Goal: Task Accomplishment & Management: Manage account settings

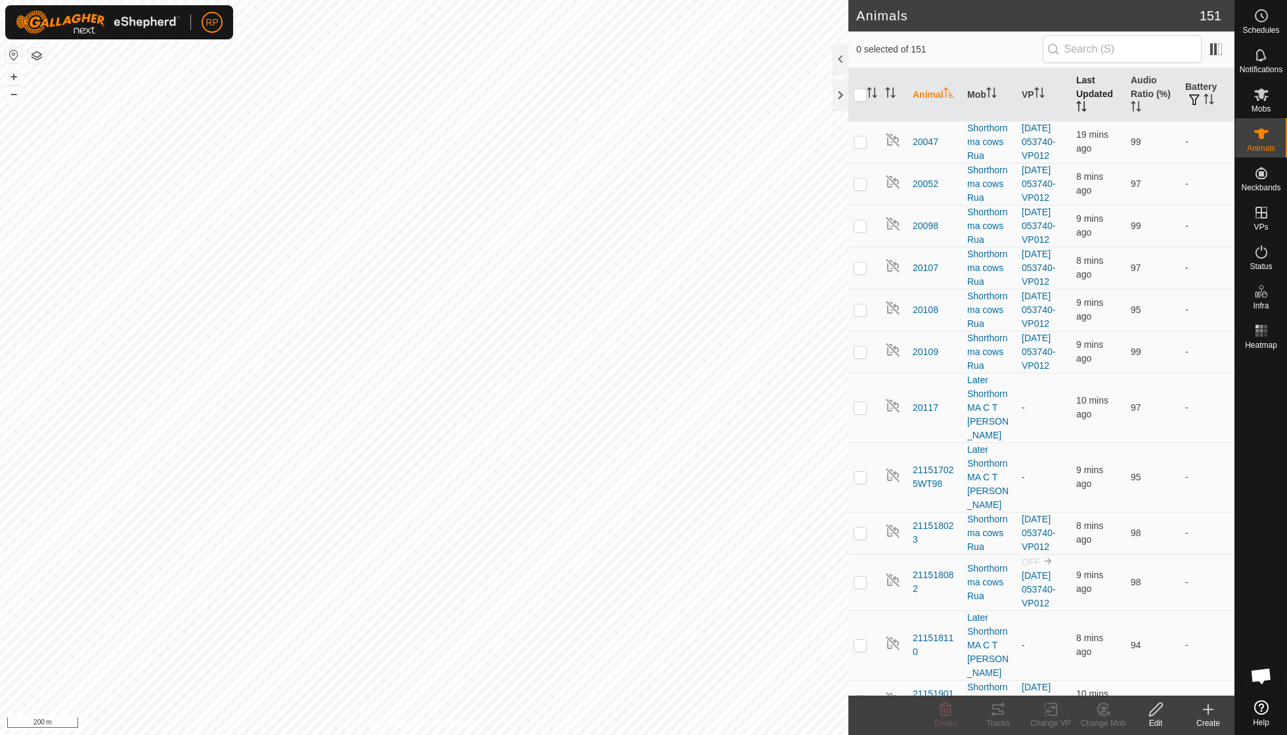
click at [796, 113] on th "Last Updated" at bounding box center [1098, 94] width 54 height 53
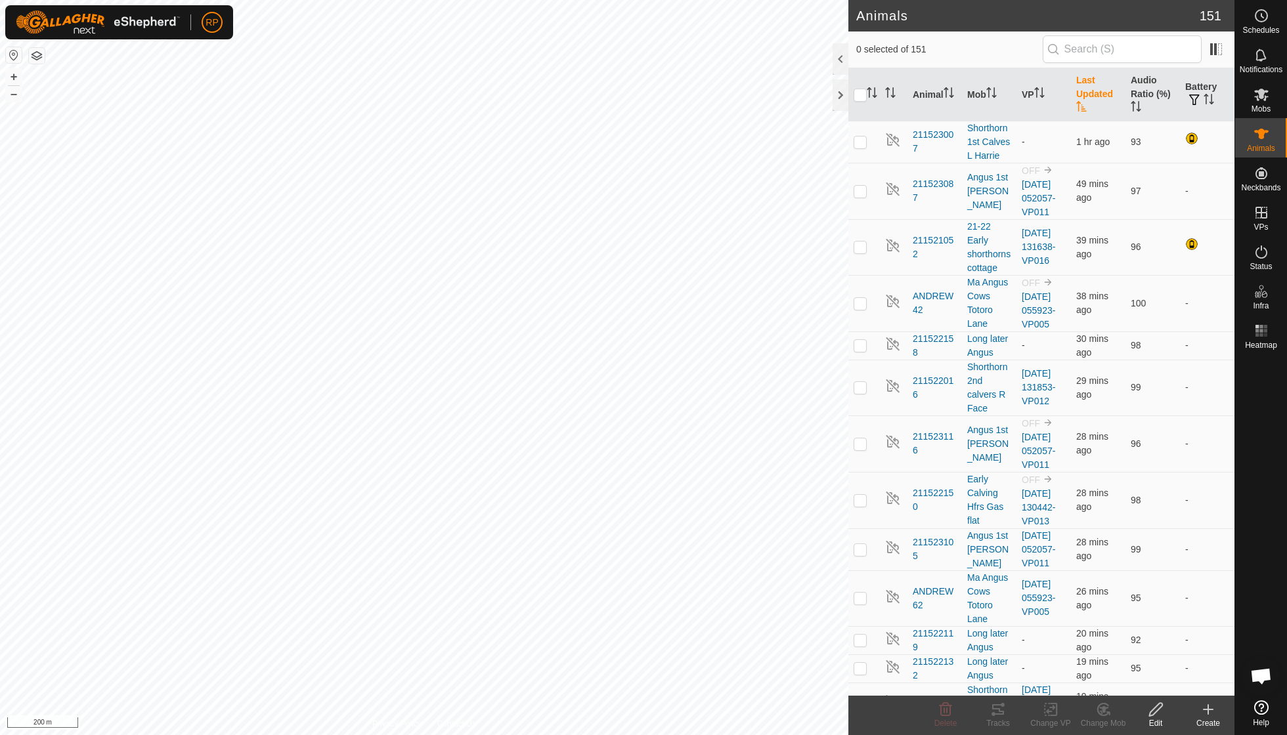
click at [796, 103] on icon "Activate to sort" at bounding box center [1081, 106] width 11 height 11
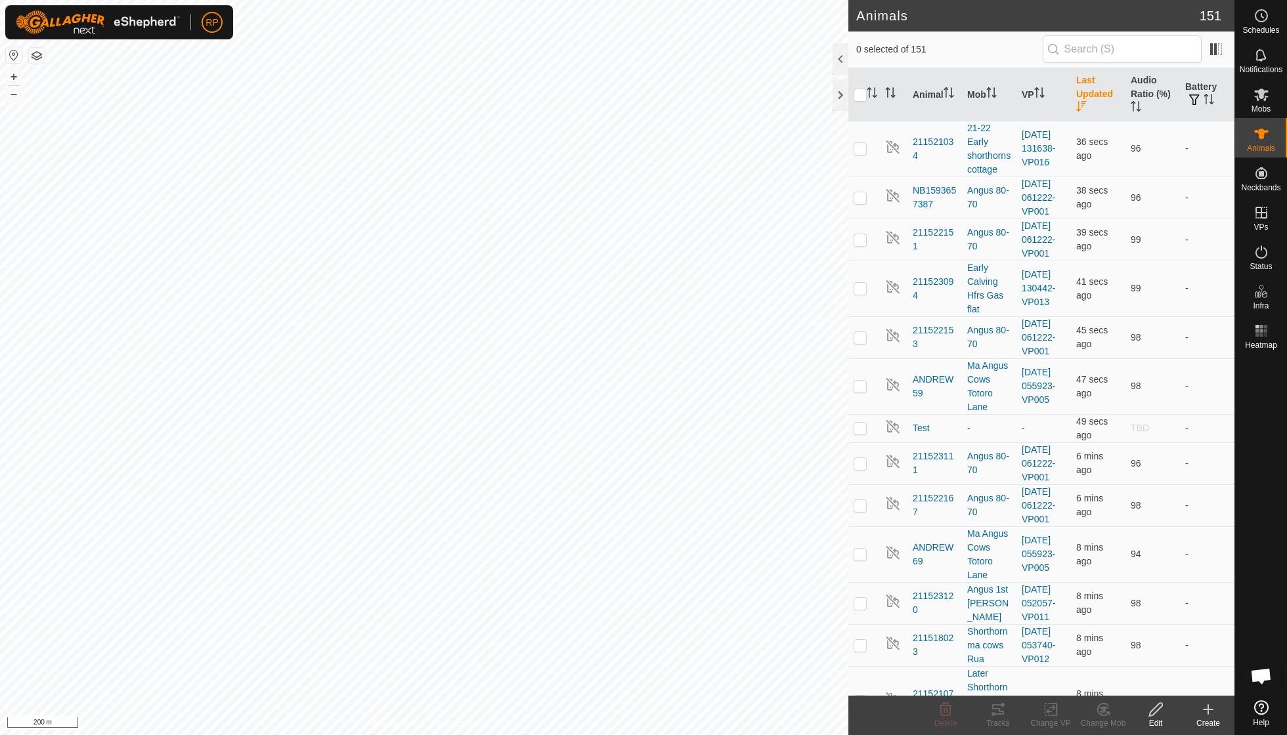
click at [796, 100] on th "Last Updated" at bounding box center [1098, 94] width 54 height 53
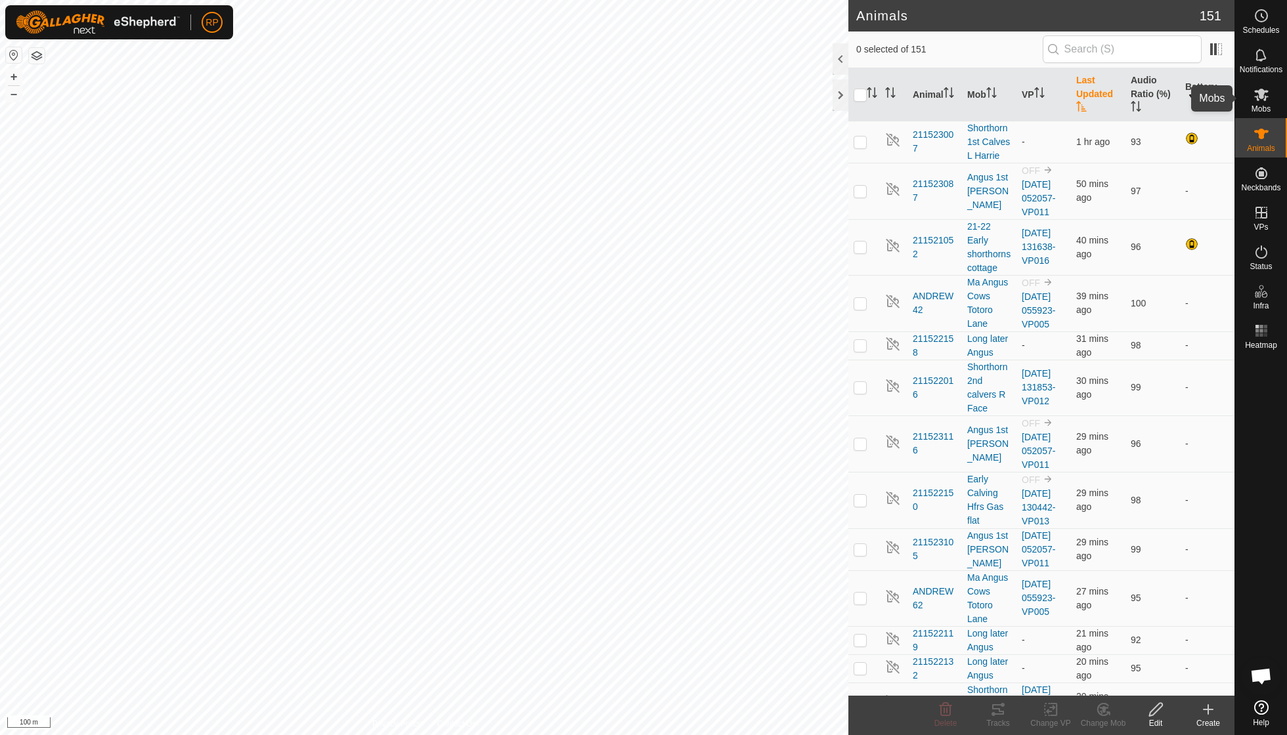
click at [796, 105] on span "Mobs" at bounding box center [1260, 109] width 19 height 8
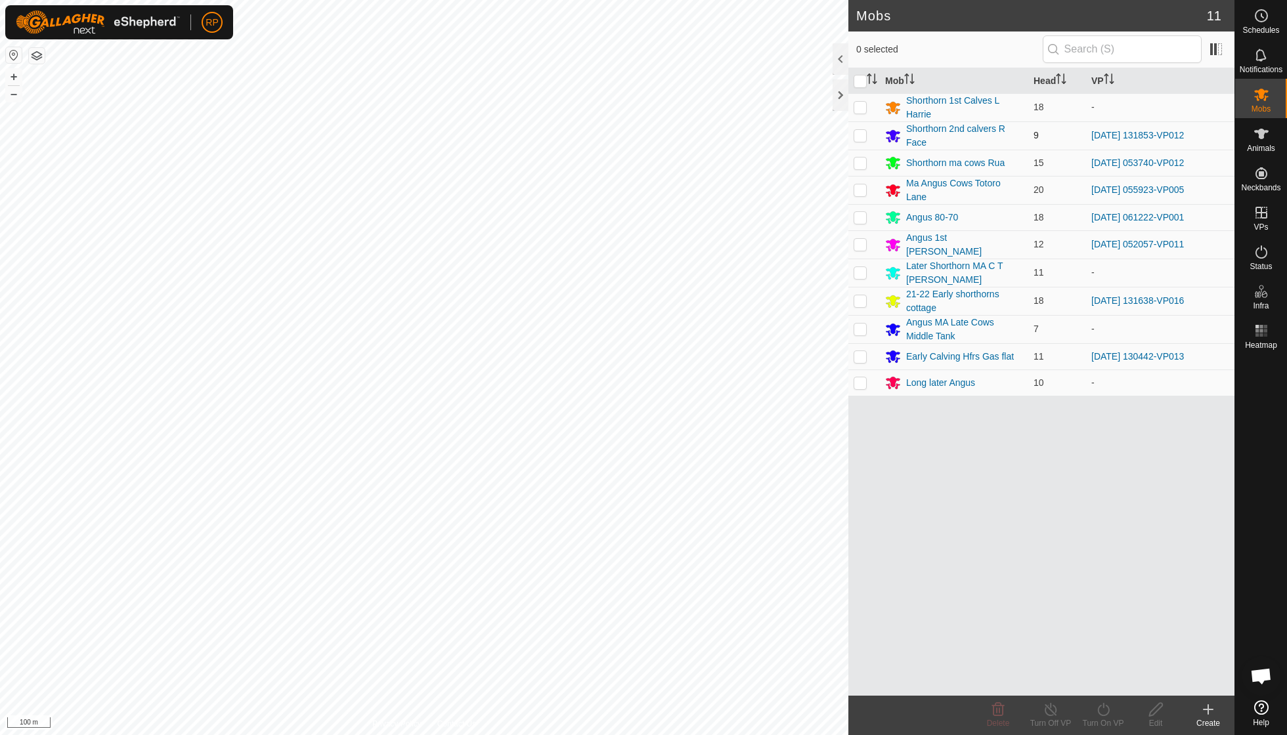
click at [796, 135] on p-checkbox at bounding box center [859, 135] width 13 height 11
checkbox input "true"
click at [796, 525] on div "Turn On VP" at bounding box center [1103, 724] width 53 height 12
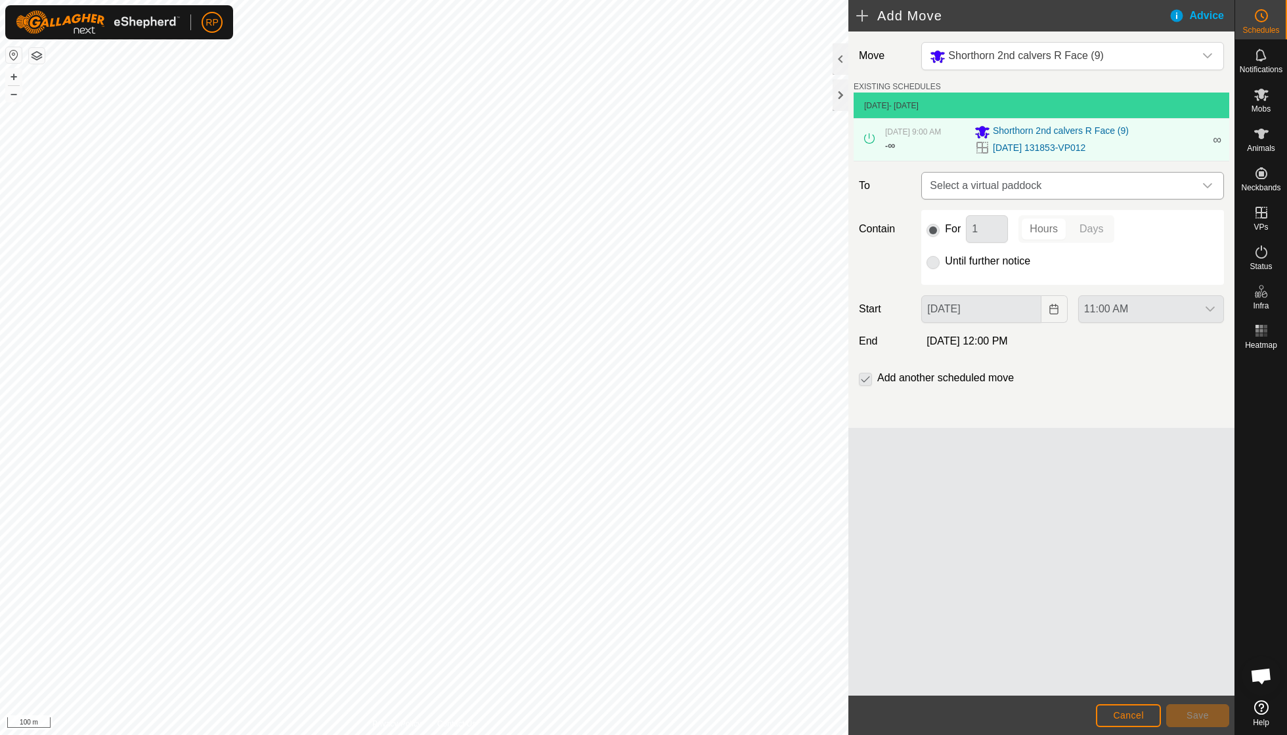
click at [796, 189] on icon "dropdown trigger" at bounding box center [1207, 186] width 11 height 11
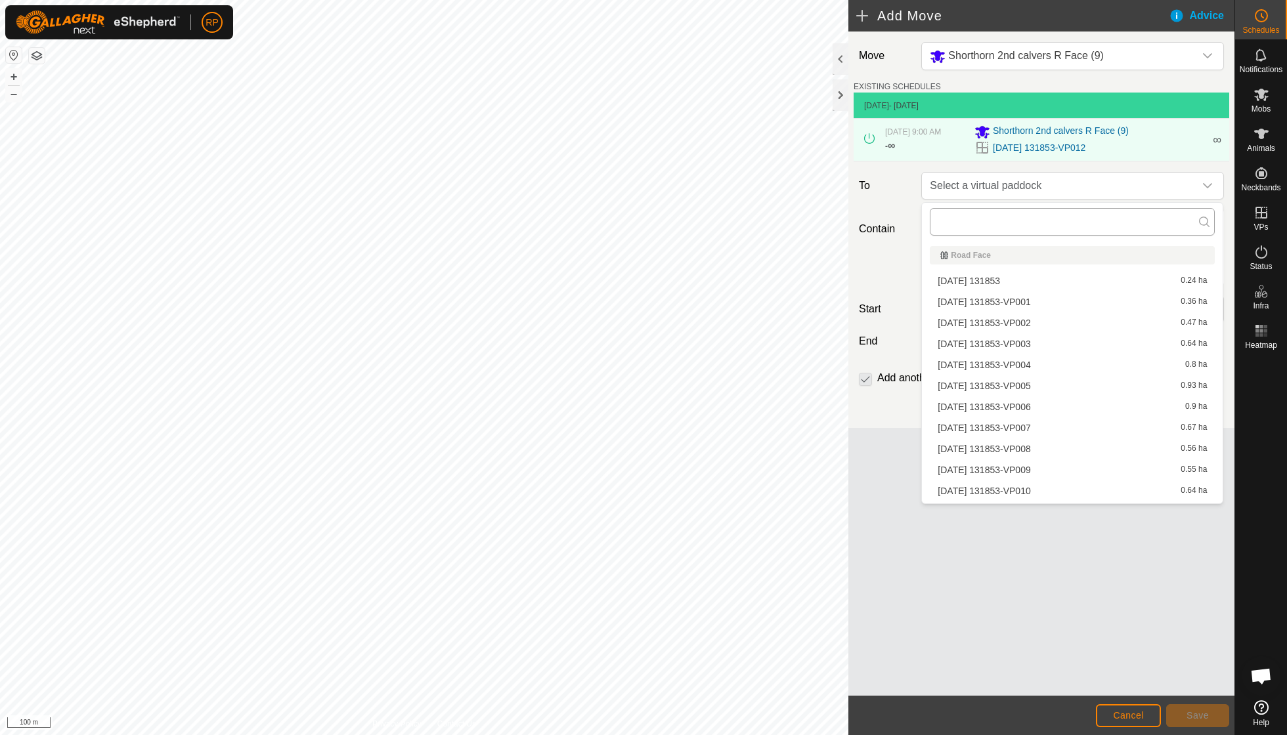
click at [796, 235] on input "text" at bounding box center [1072, 222] width 285 height 28
click at [796, 221] on input "text" at bounding box center [1072, 222] width 285 height 28
click at [796, 200] on div "Select a virtual paddock" at bounding box center [1072, 186] width 313 height 28
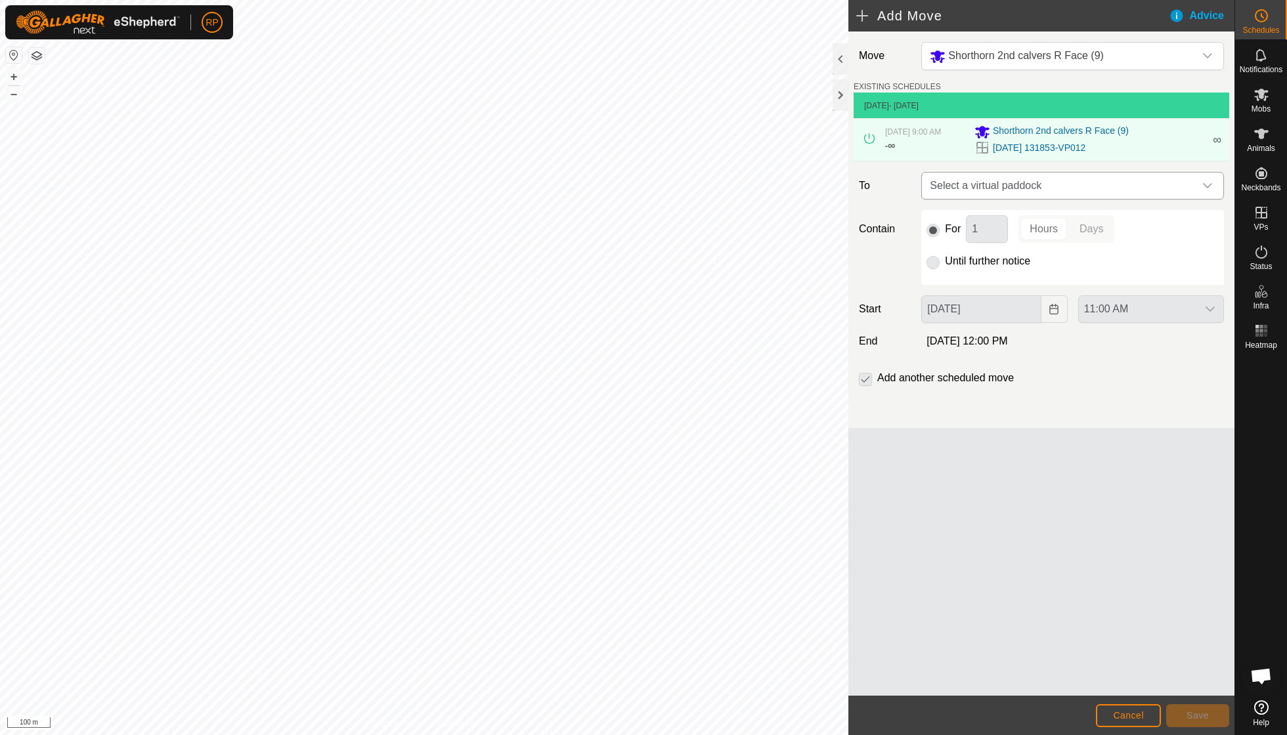
click at [796, 187] on icon "dropdown trigger" at bounding box center [1207, 186] width 11 height 11
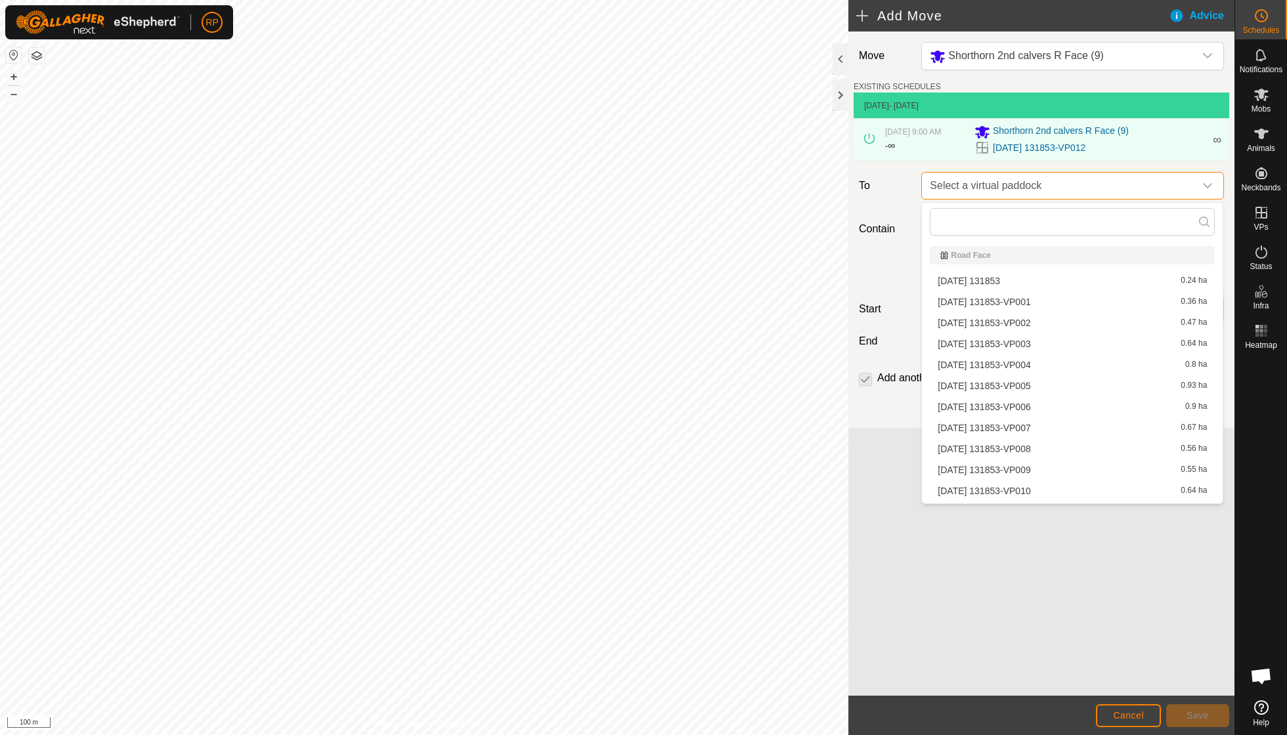
click at [796, 182] on span "Select a virtual paddock" at bounding box center [1059, 186] width 270 height 26
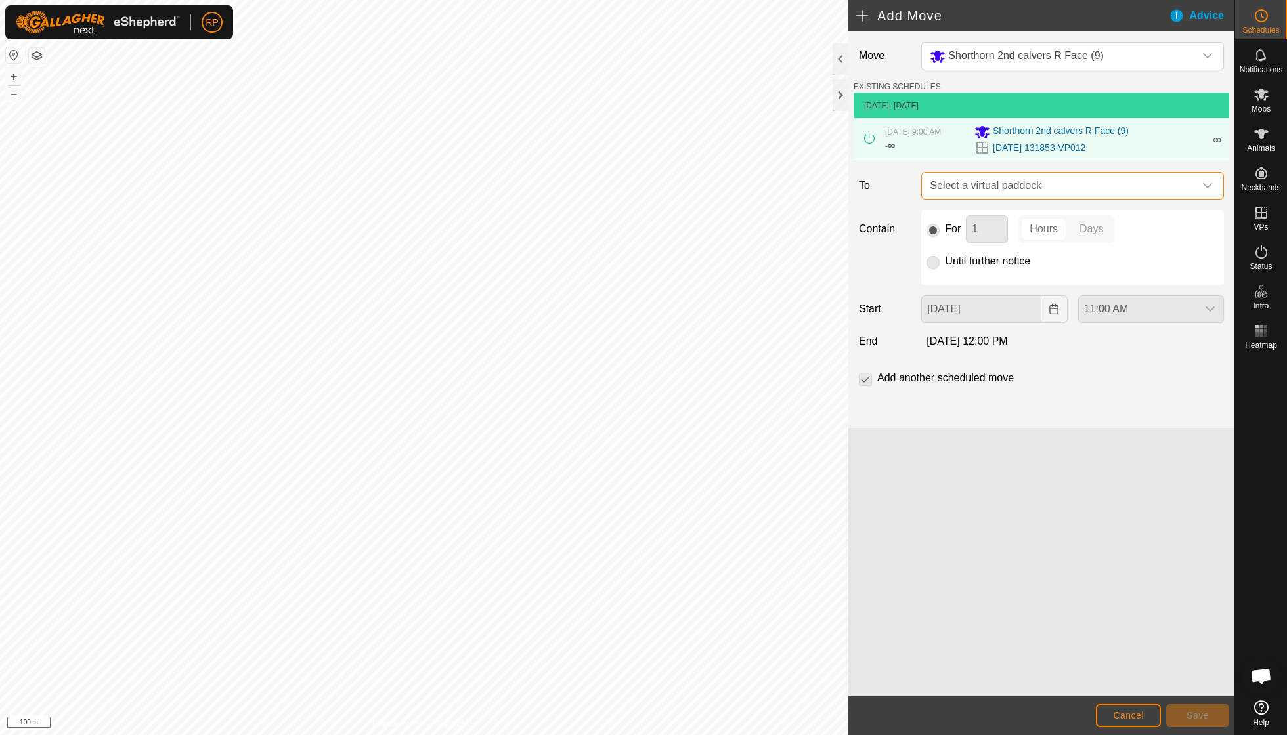
click at [796, 137] on span "∞" at bounding box center [1216, 139] width 9 height 13
click at [796, 525] on span "Cancel" at bounding box center [1128, 715] width 31 height 11
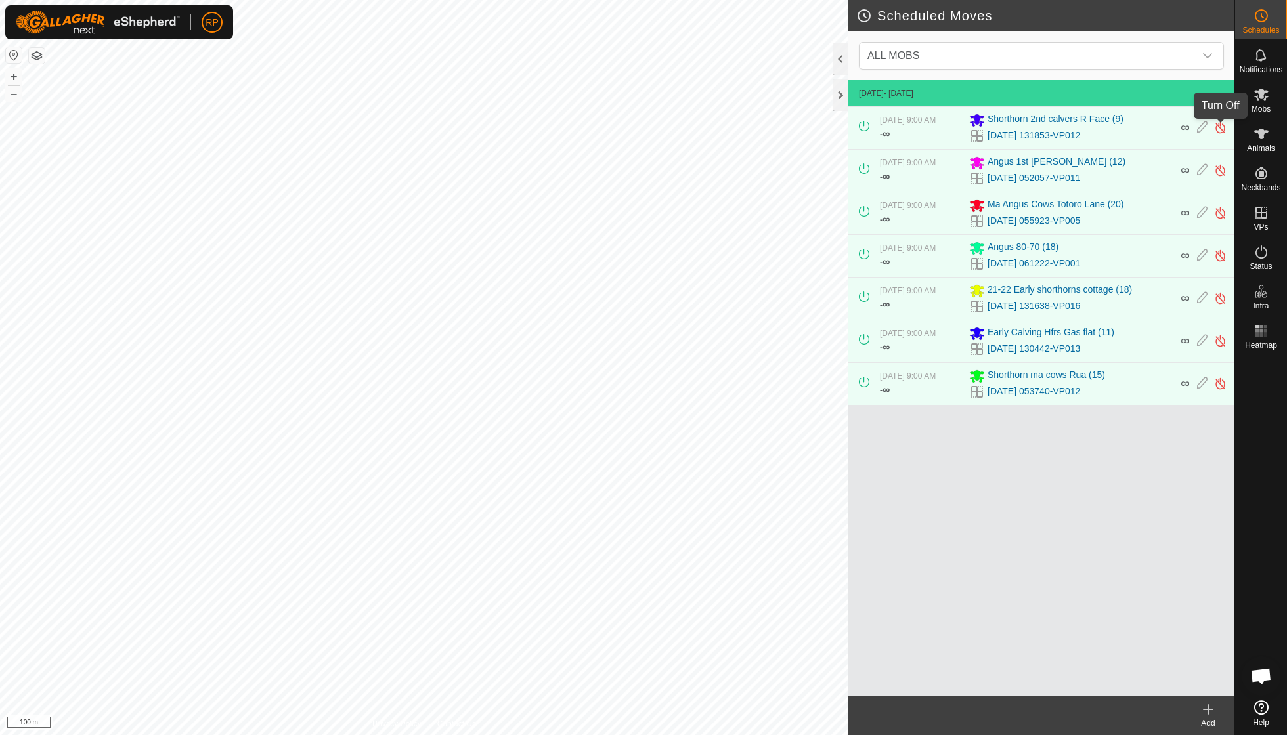
click at [796, 124] on img at bounding box center [1220, 128] width 12 height 14
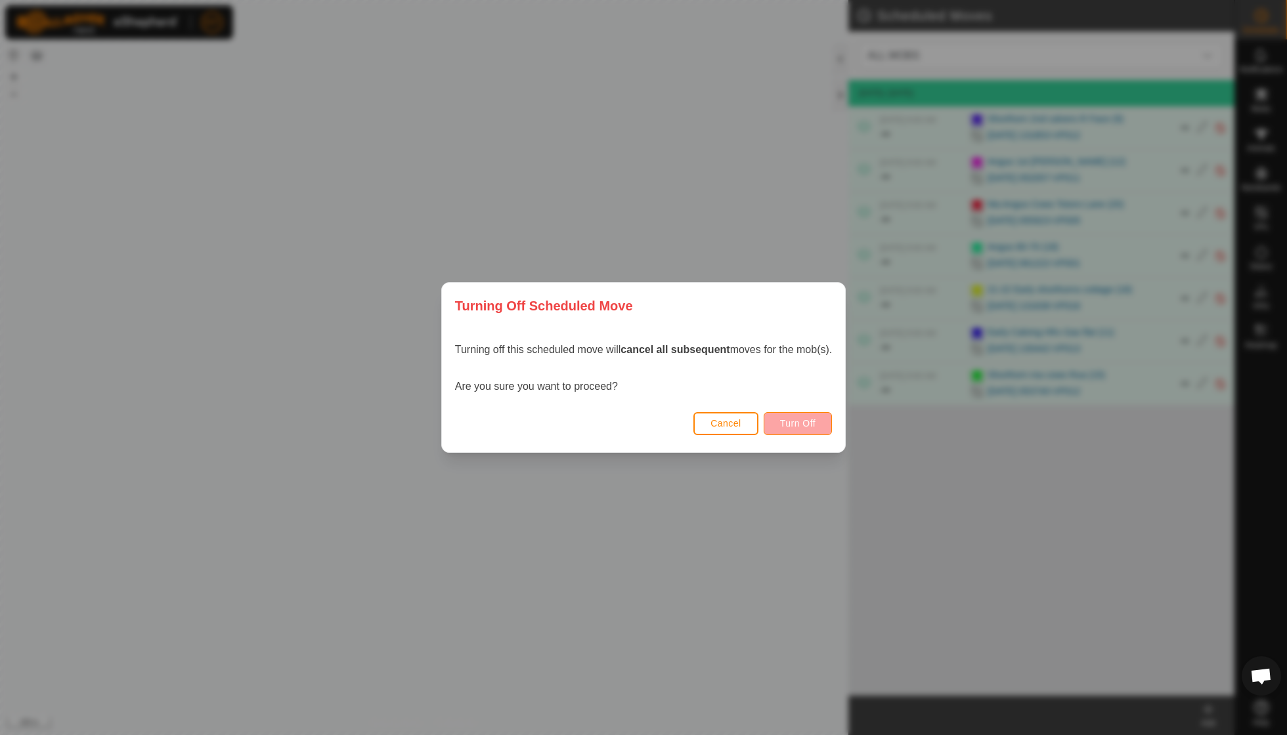
click at [796, 419] on span "Turn Off" at bounding box center [798, 423] width 36 height 11
